Goal: Transaction & Acquisition: Purchase product/service

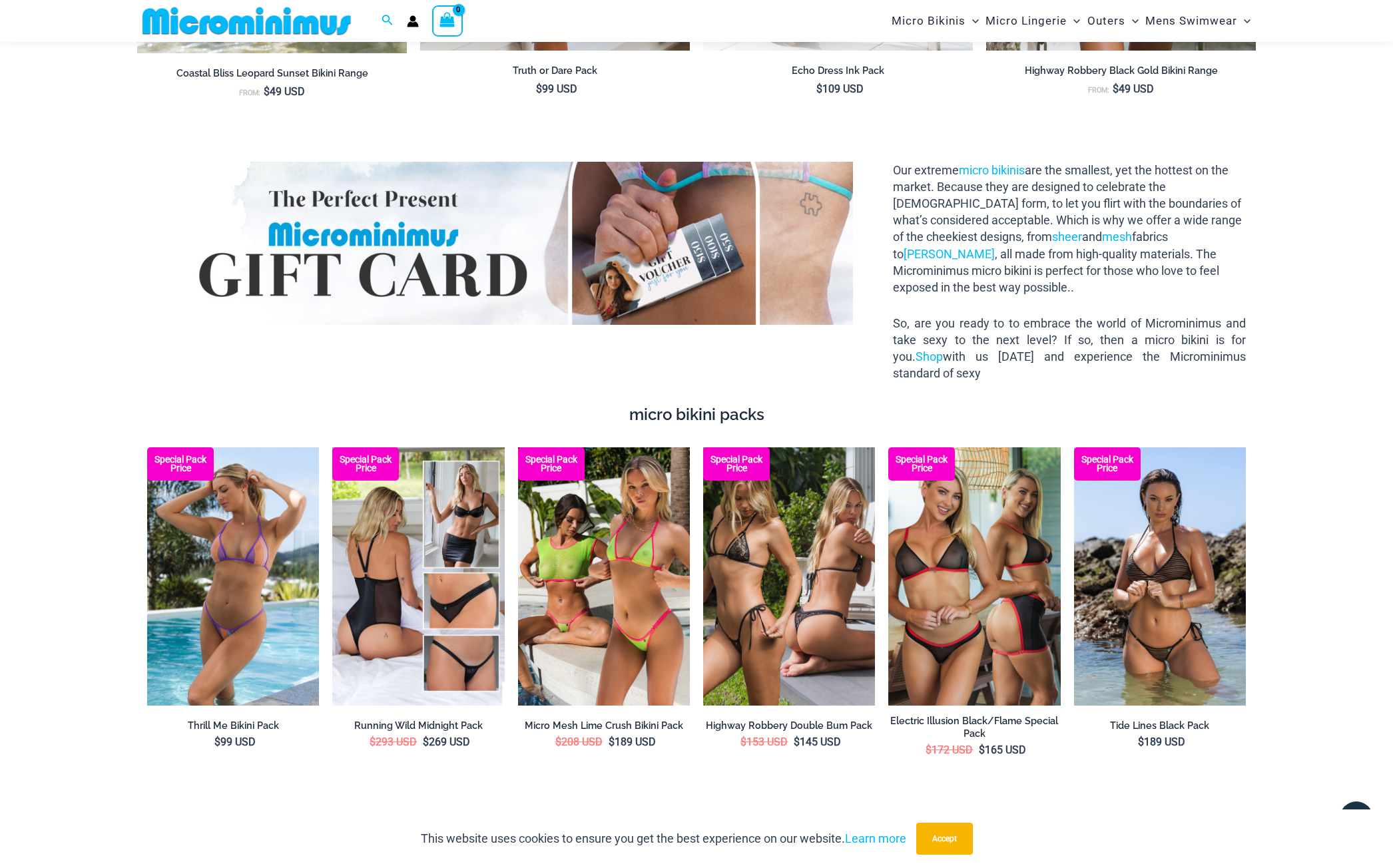
scroll to position [2516, 0]
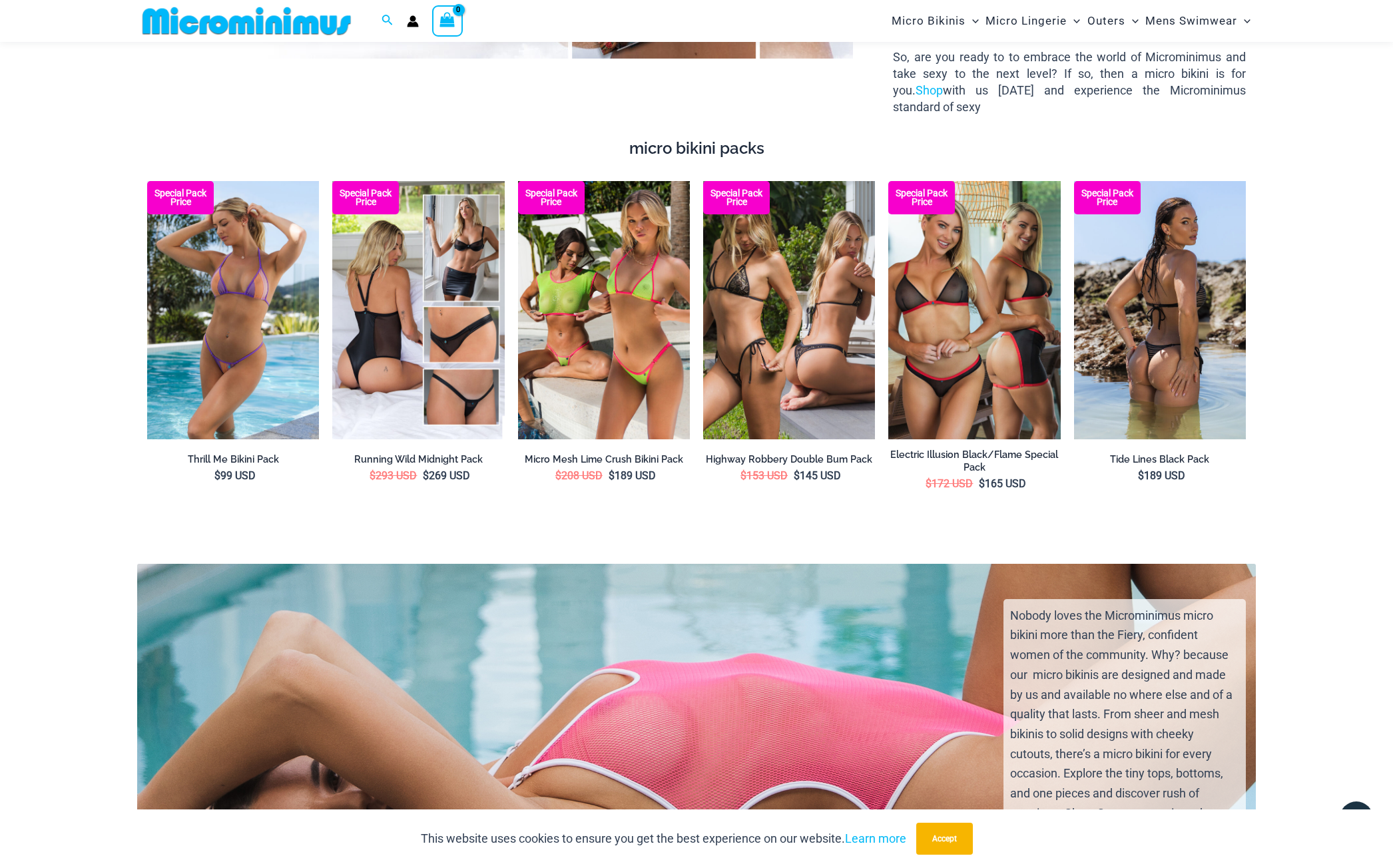
click at [1173, 317] on img at bounding box center [1159, 310] width 172 height 259
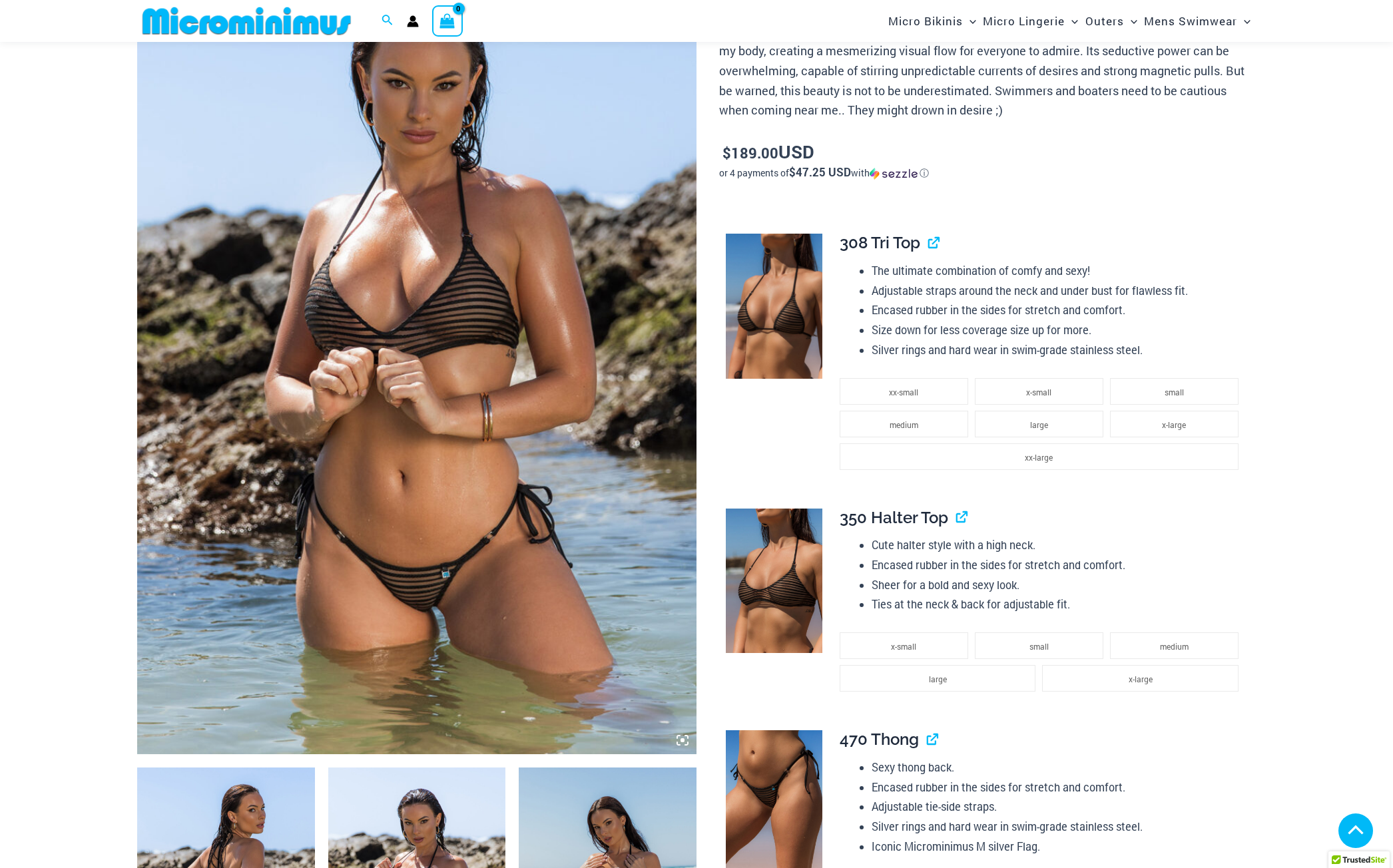
scroll to position [254, 0]
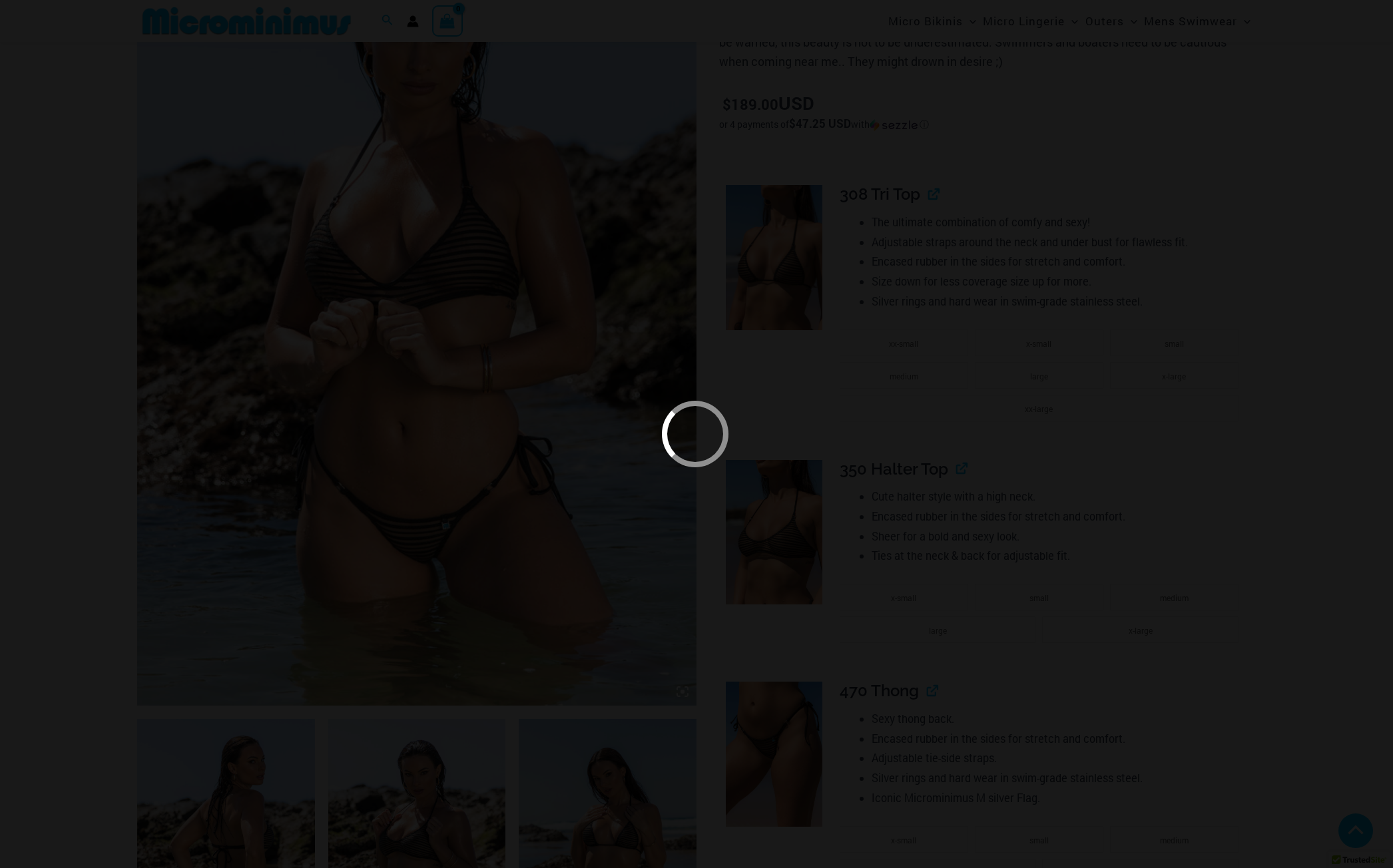
scroll to position [920, 0]
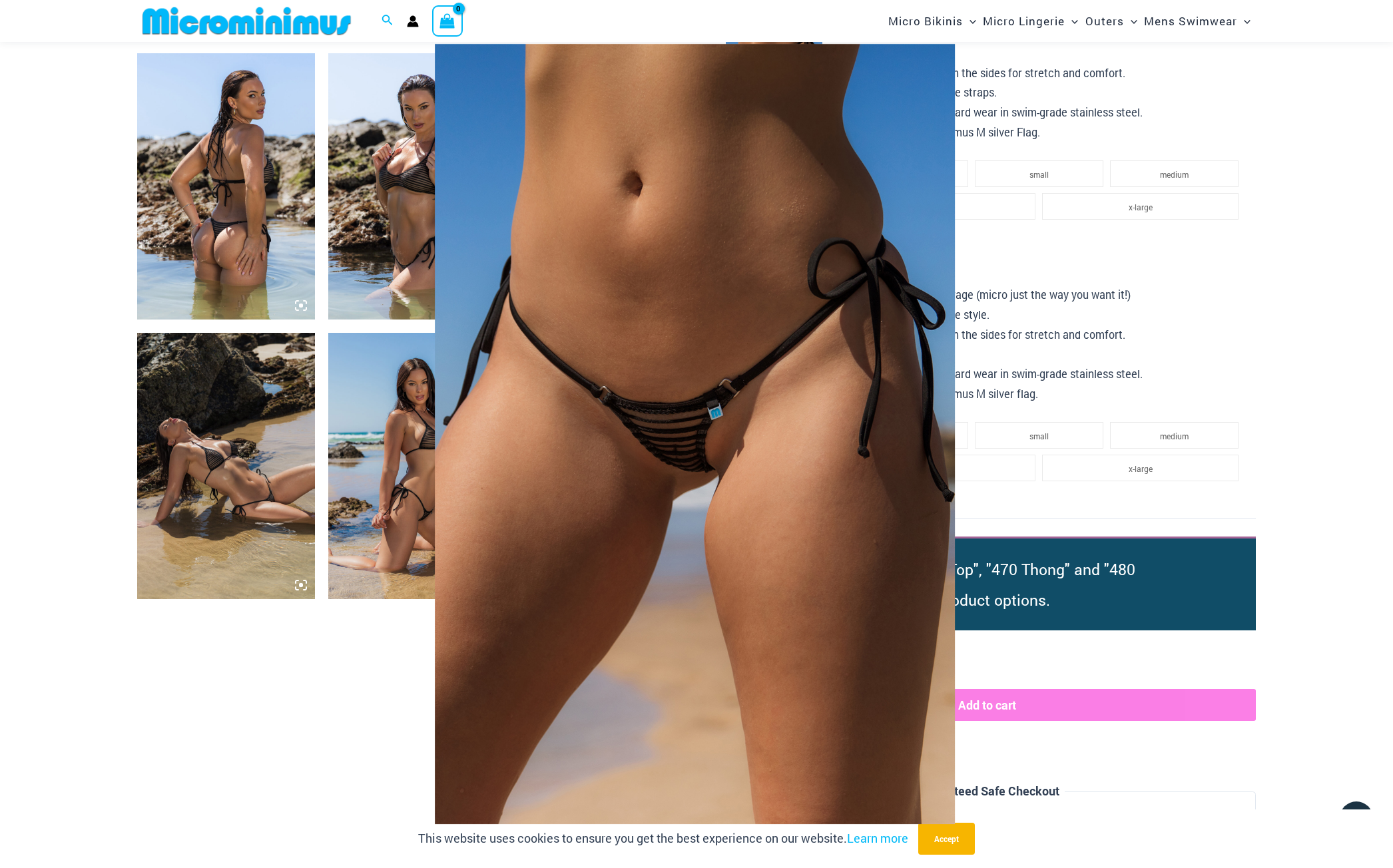
click at [1226, 259] on div at bounding box center [696, 434] width 1393 height 868
